Goal: Complete application form: Complete application form

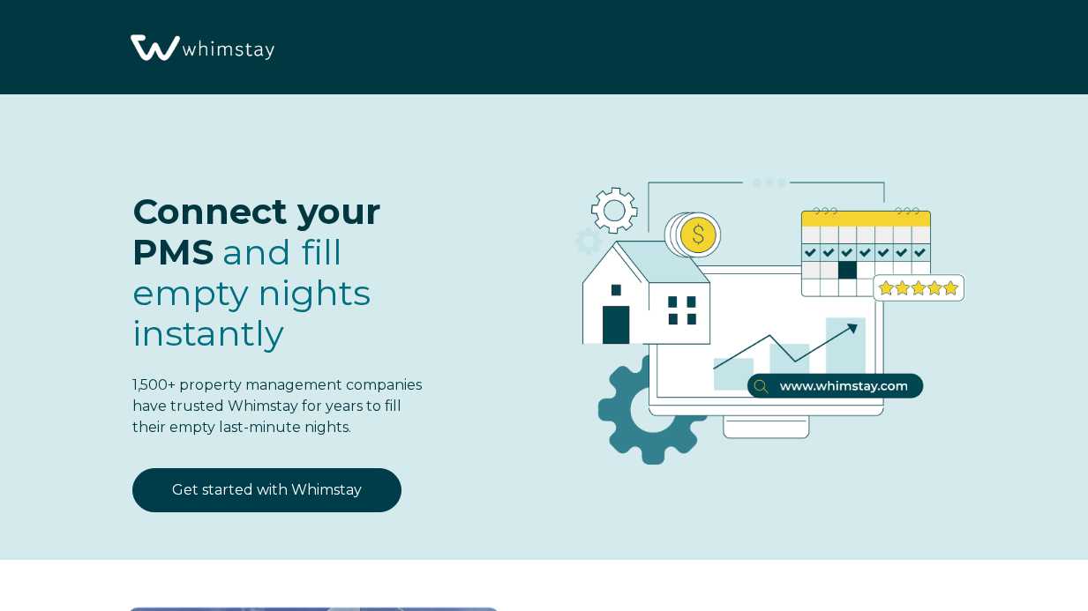
select select "US"
select select "Standard"
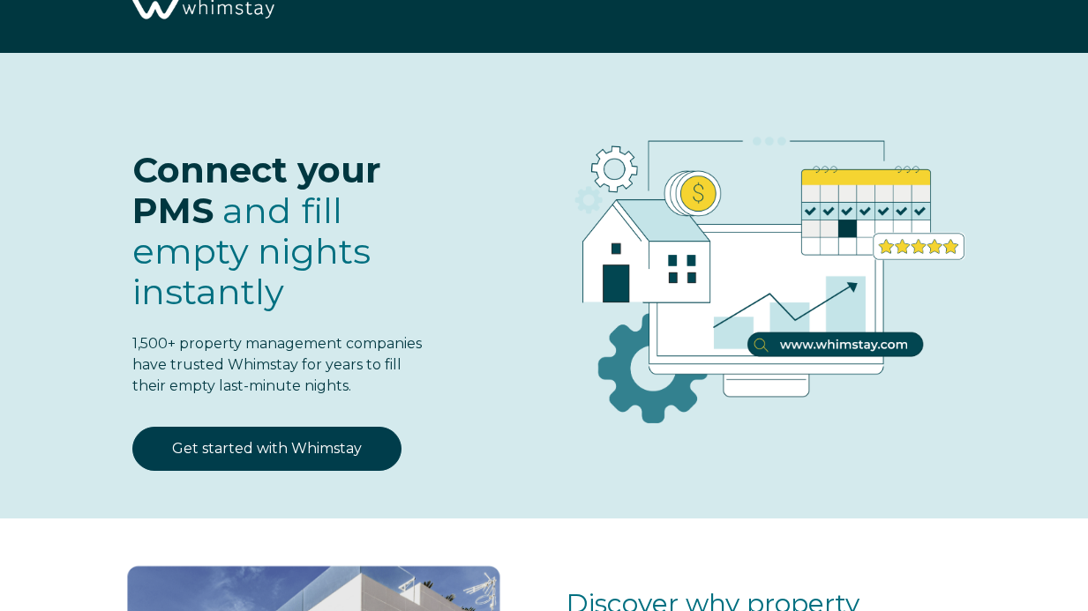
scroll to position [41, 0]
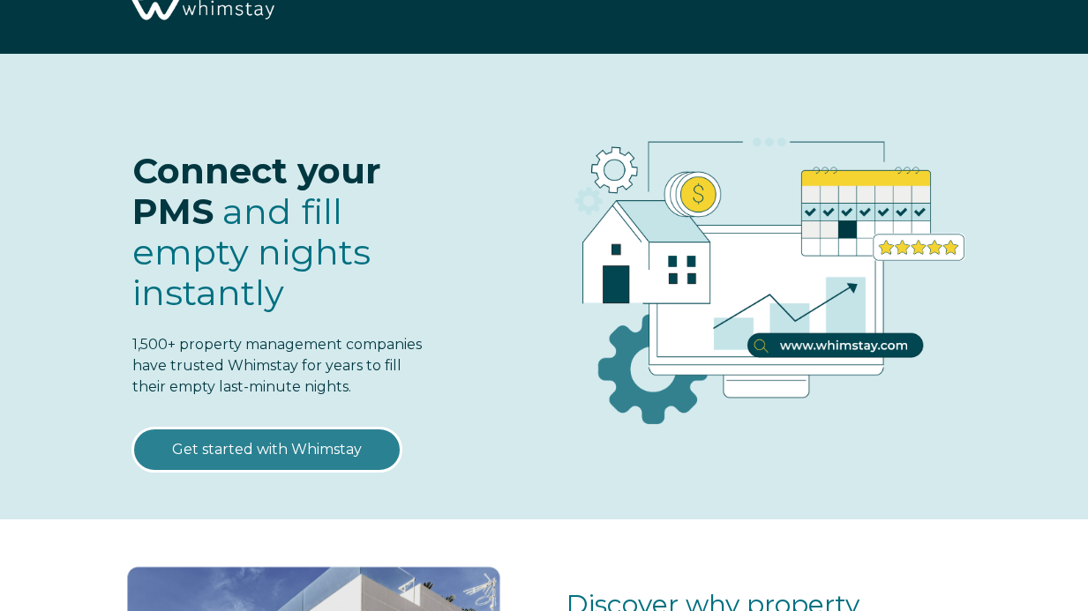
click at [314, 453] on link "Get started with Whimstay" at bounding box center [266, 450] width 269 height 44
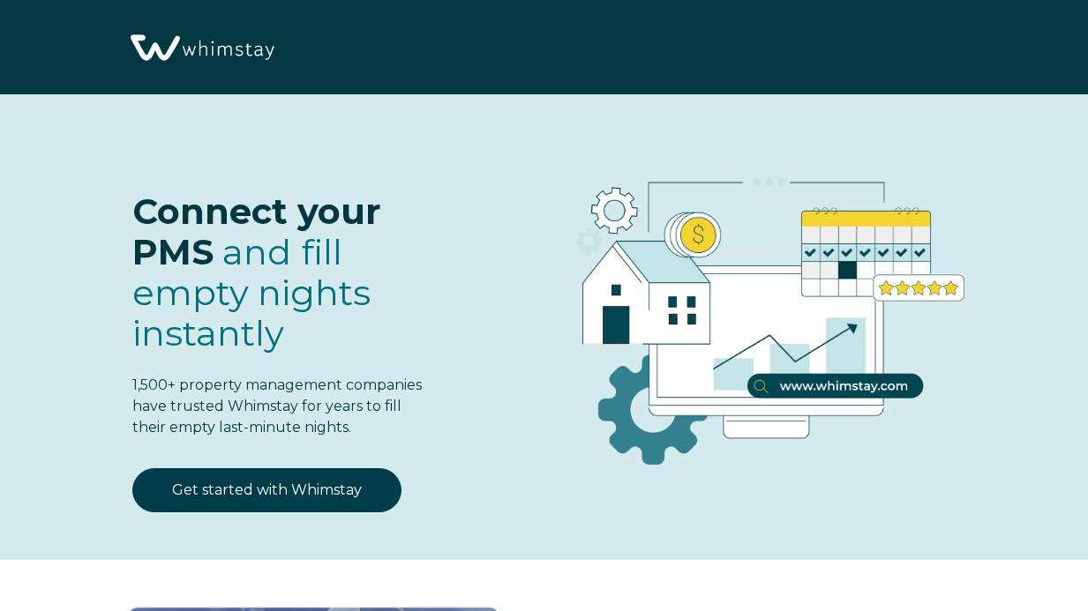
select select "US"
select select "Standard"
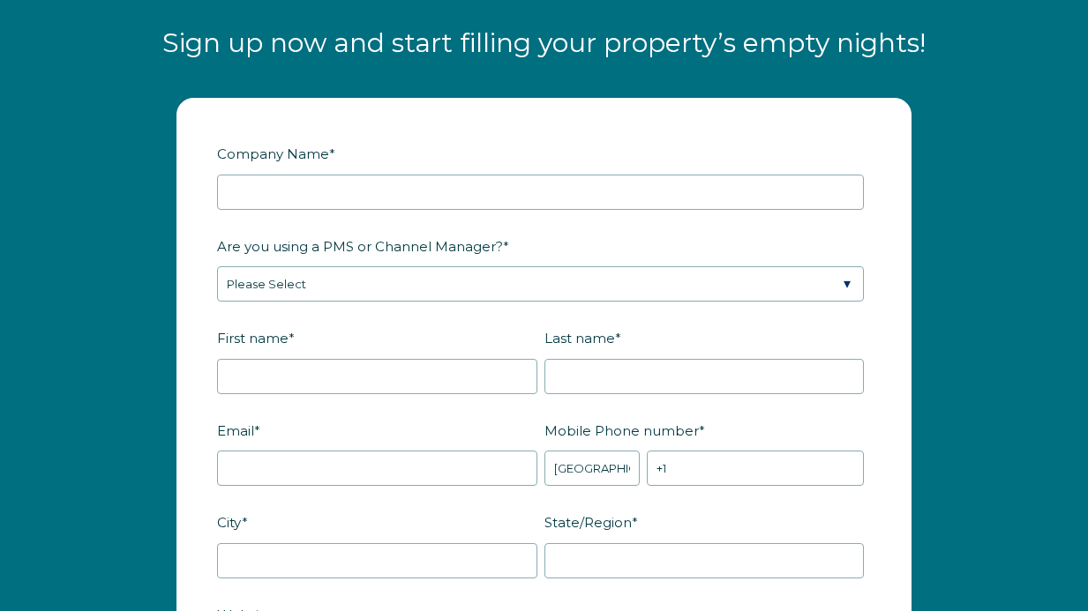
scroll to position [1989, 0]
